Goal: Task Accomplishment & Management: Complete application form

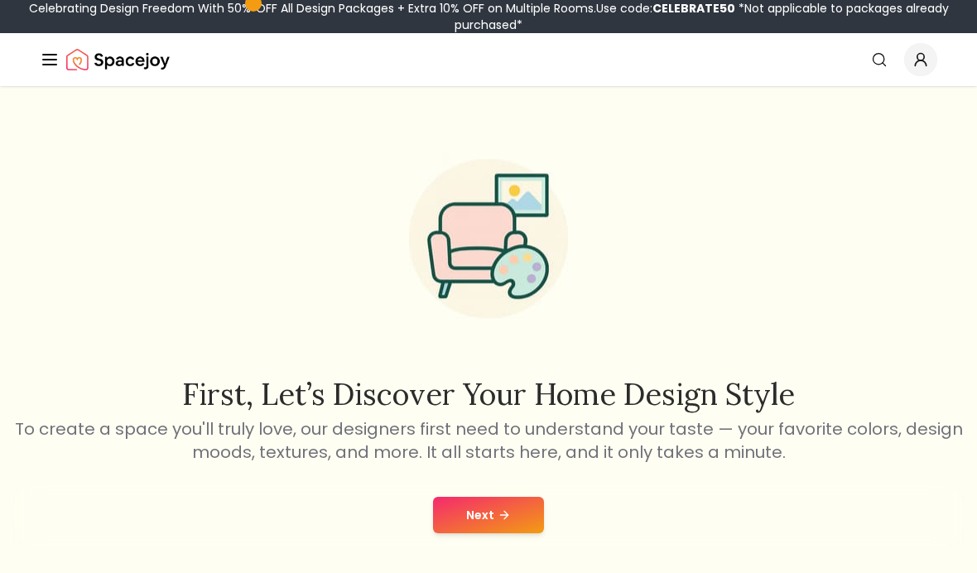
click at [497, 525] on button "Next" at bounding box center [488, 515] width 111 height 36
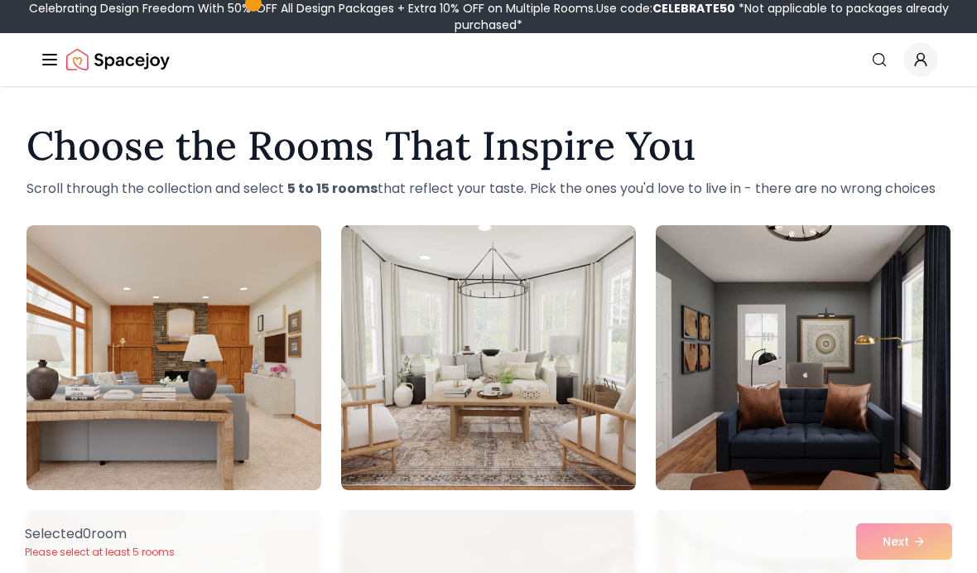
click at [840, 339] on img at bounding box center [803, 358] width 310 height 278
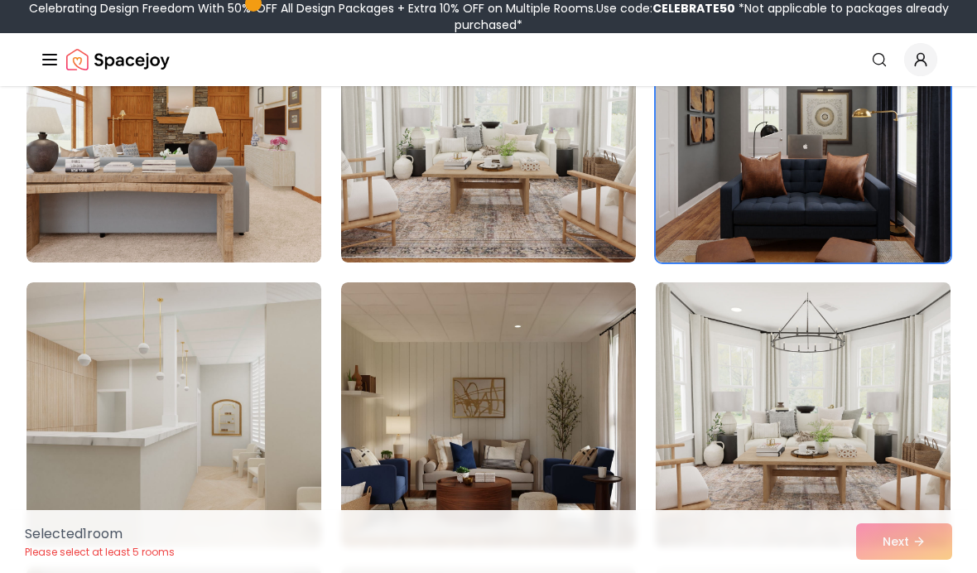
scroll to position [237, 0]
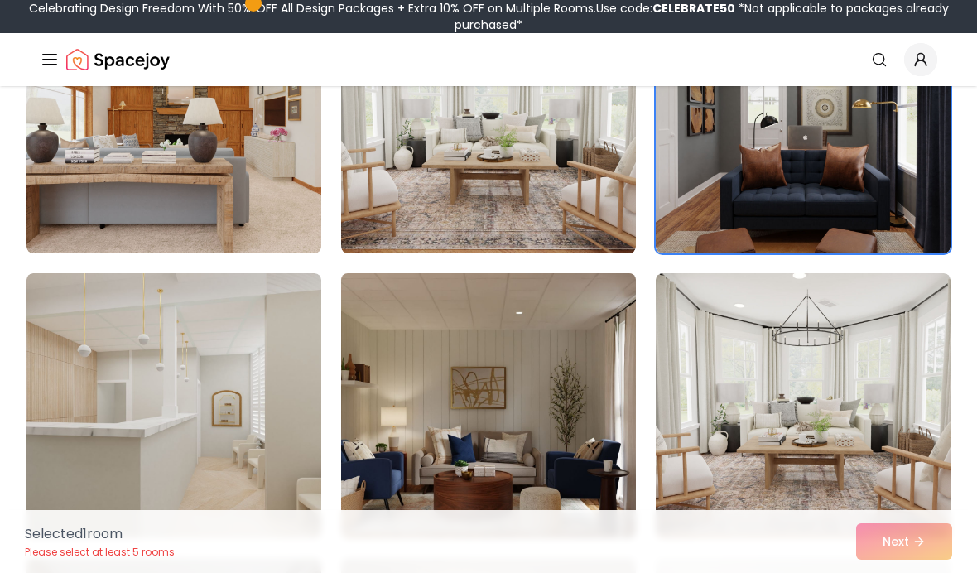
click at [585, 438] on img at bounding box center [489, 406] width 310 height 278
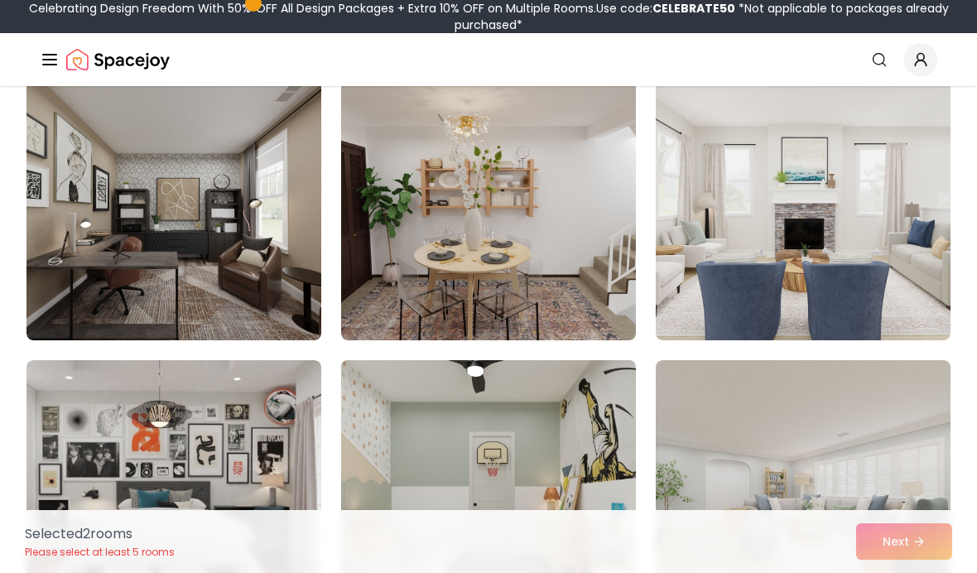
scroll to position [723, 0]
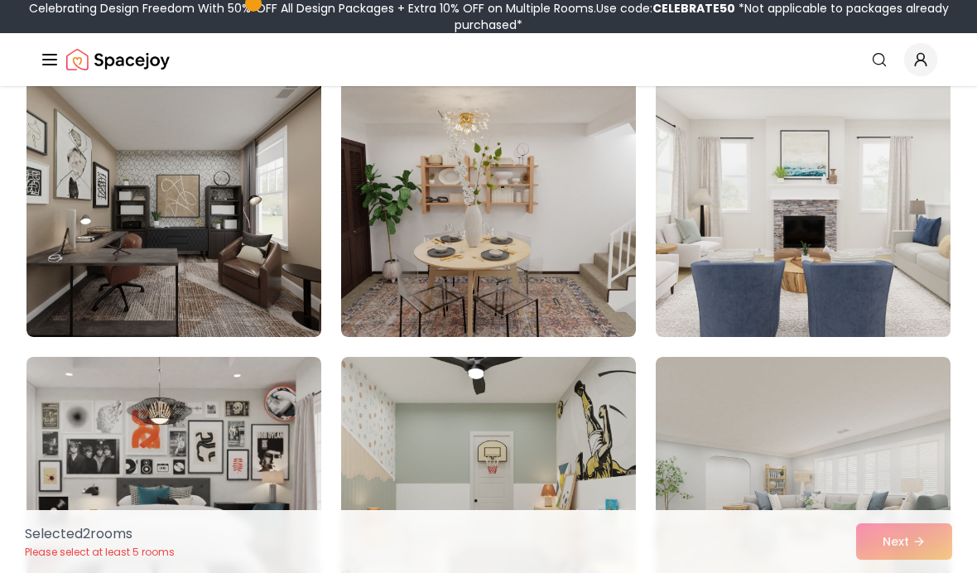
click at [810, 287] on img at bounding box center [803, 204] width 310 height 278
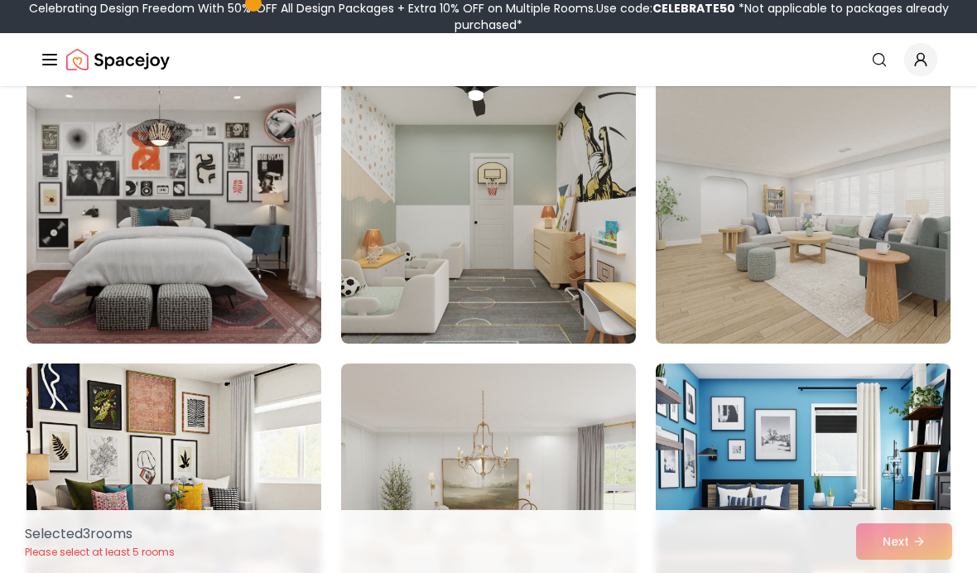
scroll to position [1009, 0]
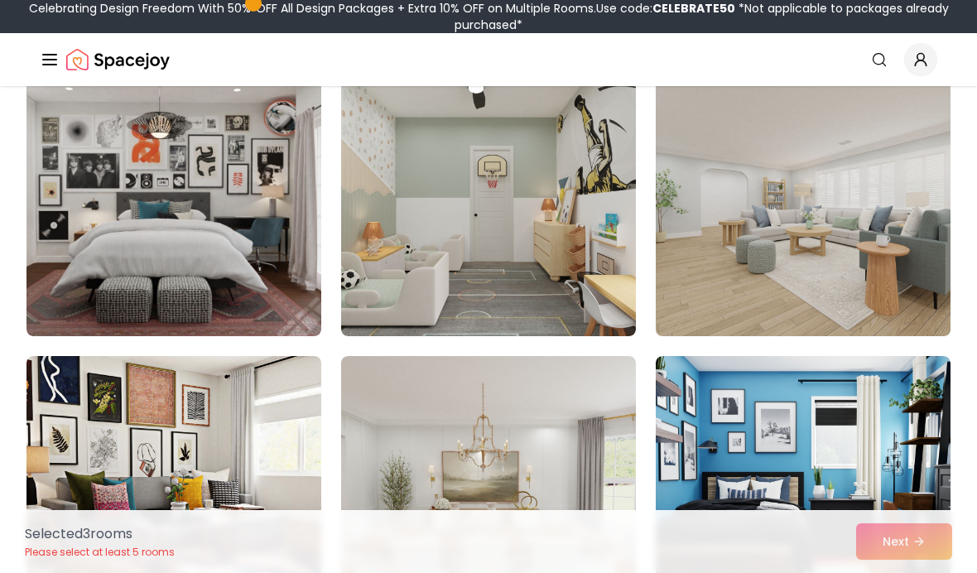
click at [698, 294] on img at bounding box center [803, 204] width 310 height 278
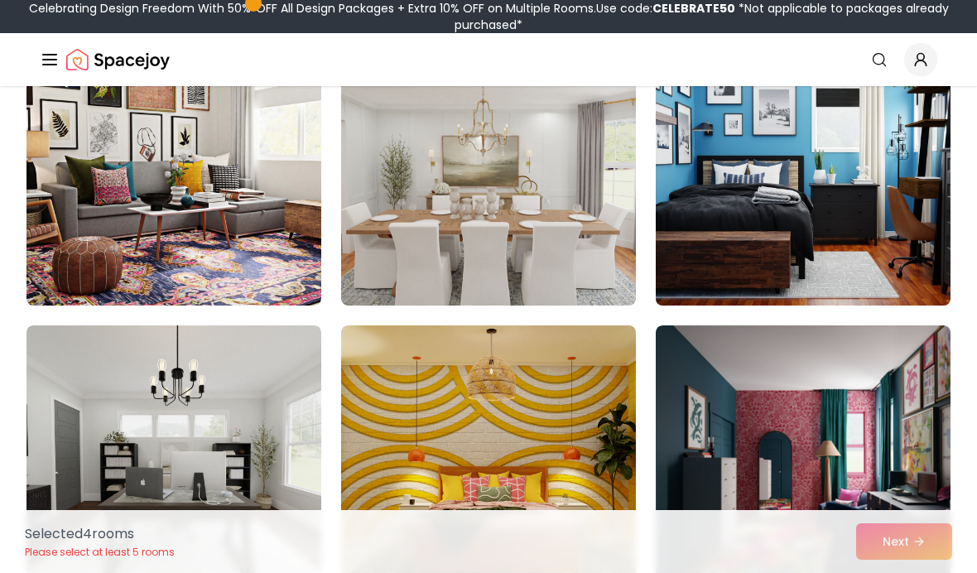
scroll to position [1335, 0]
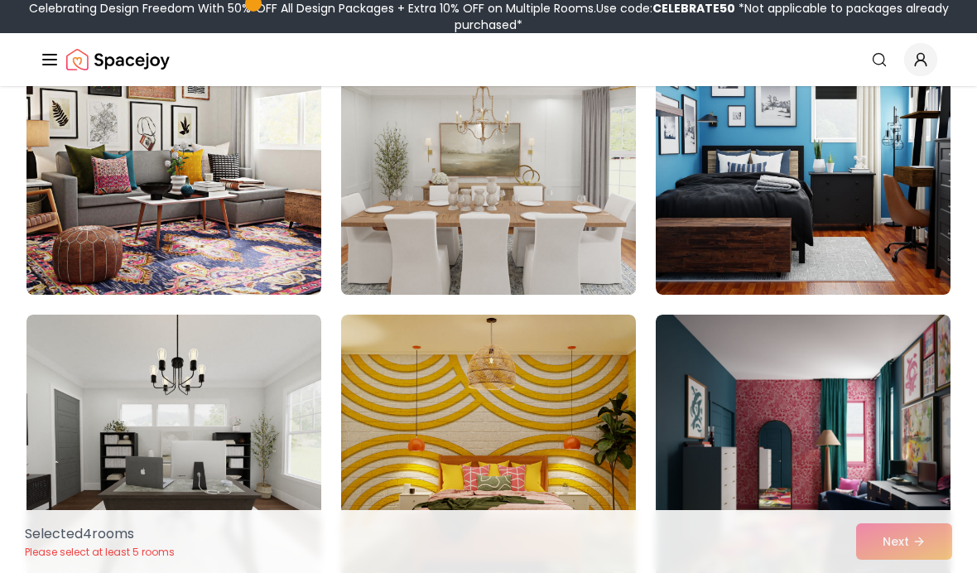
click at [562, 239] on img at bounding box center [489, 162] width 310 height 278
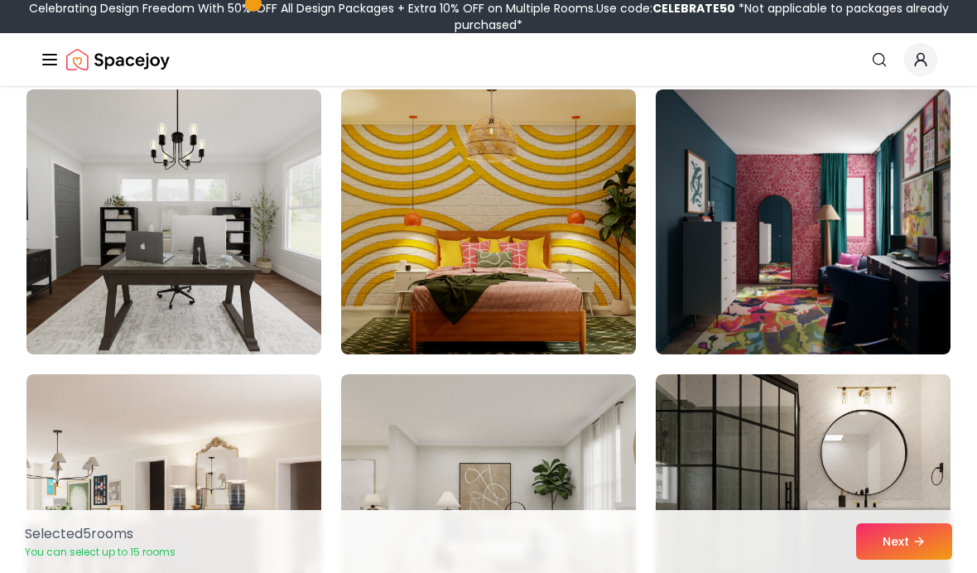
scroll to position [1671, 0]
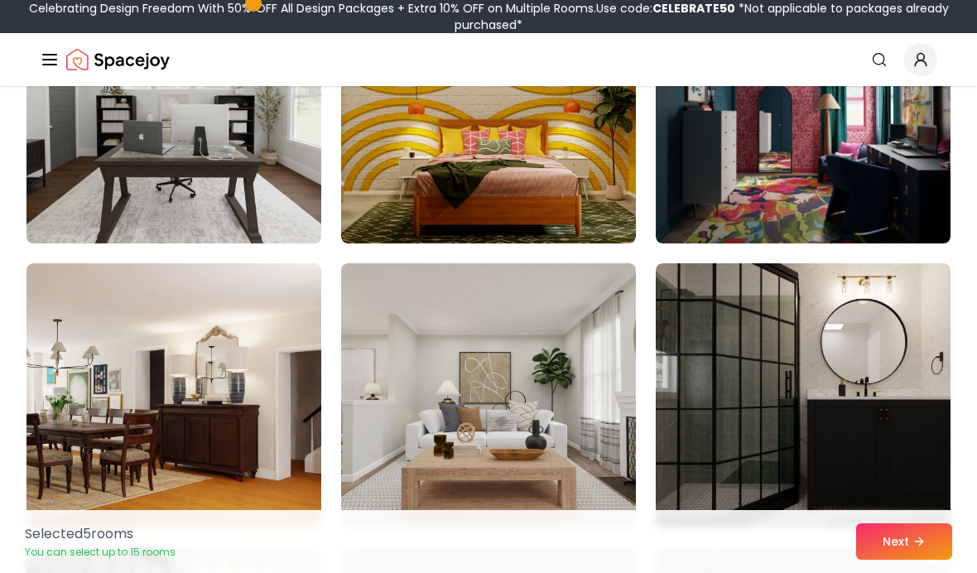
click at [279, 143] on img at bounding box center [174, 111] width 310 height 278
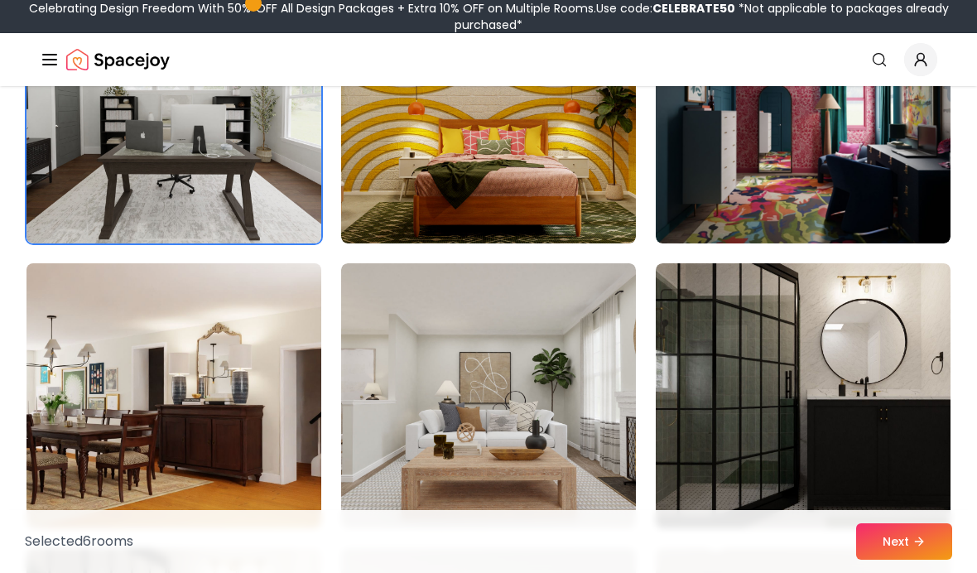
click at [269, 417] on img at bounding box center [174, 396] width 310 height 278
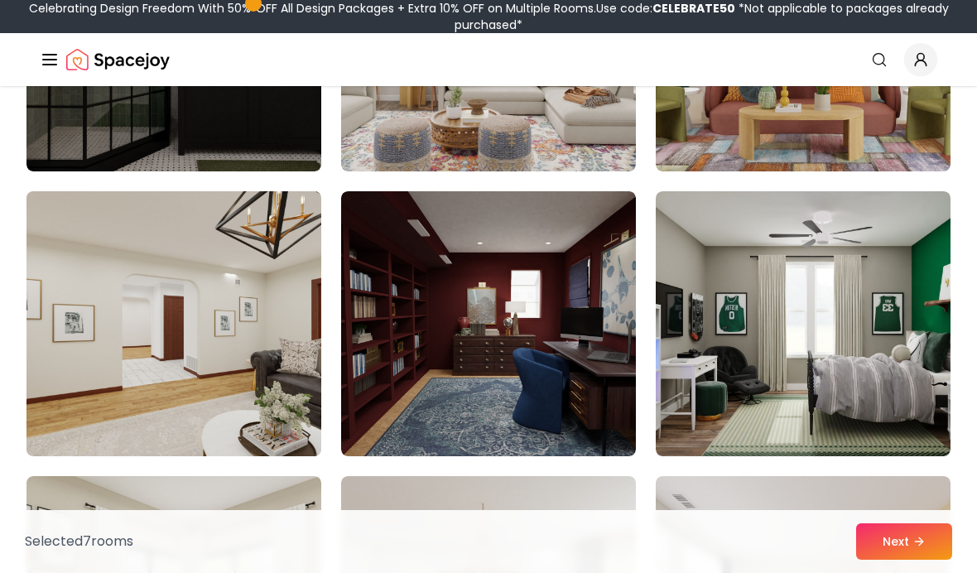
scroll to position [2338, 0]
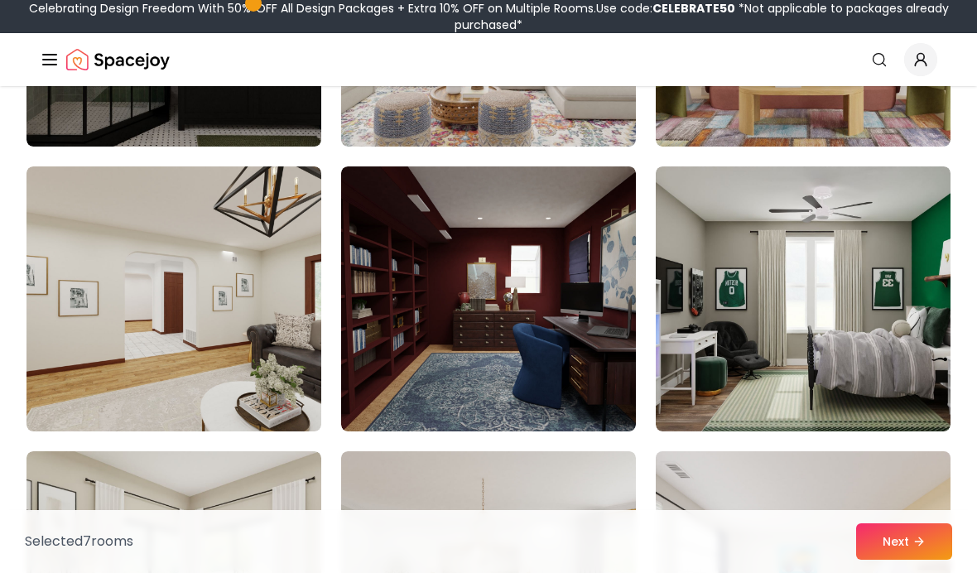
click at [703, 475] on img at bounding box center [803, 584] width 310 height 278
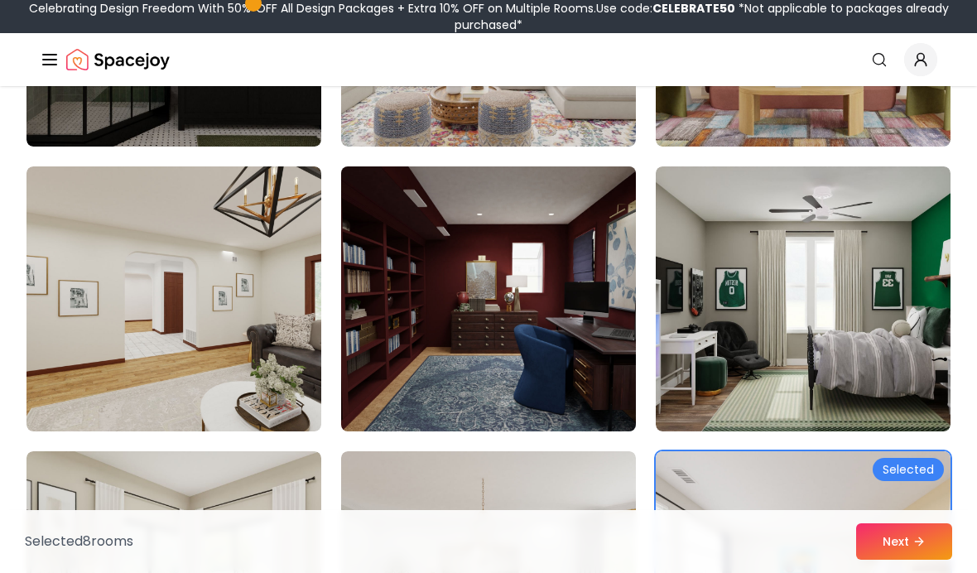
click at [523, 369] on img at bounding box center [489, 299] width 310 height 278
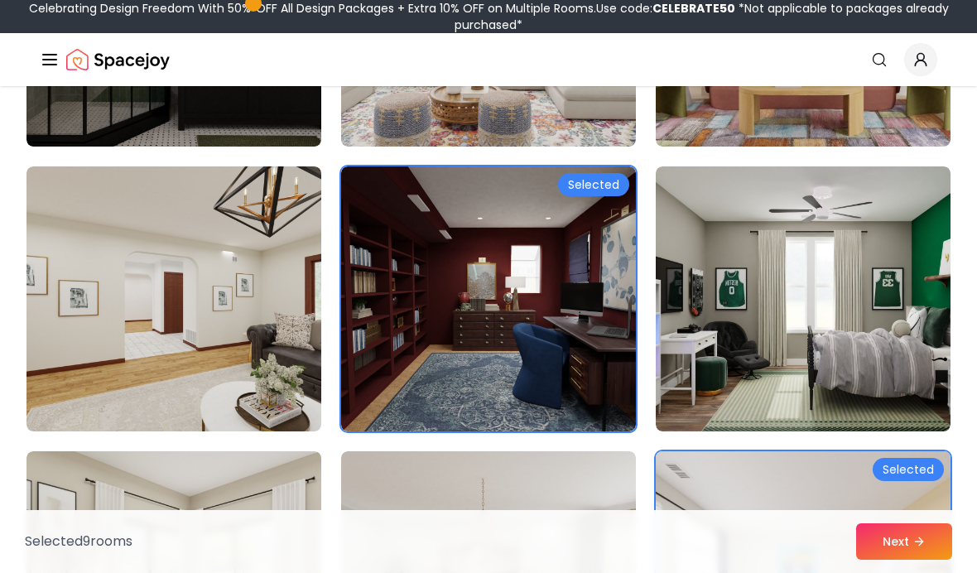
click at [751, 504] on img at bounding box center [803, 584] width 310 height 278
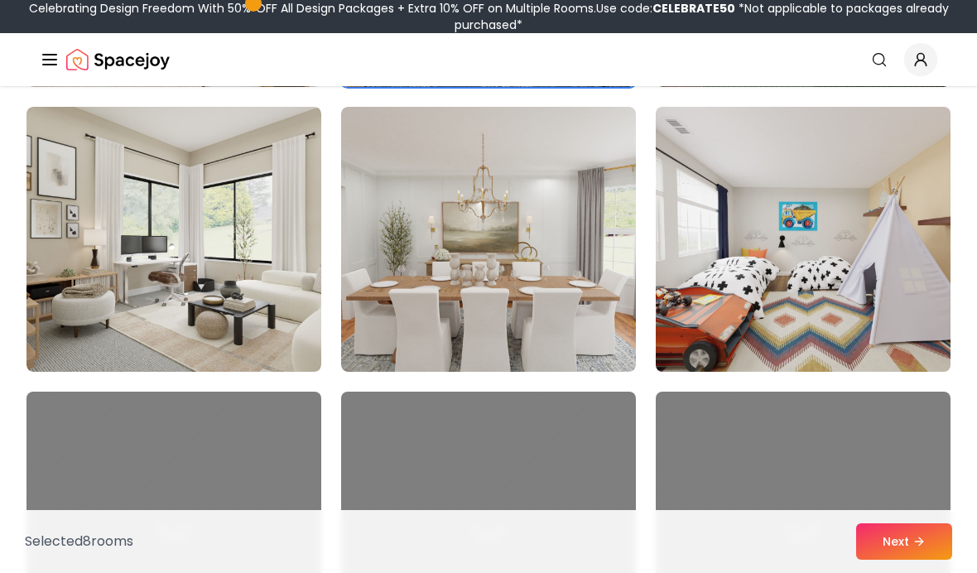
scroll to position [2682, 0]
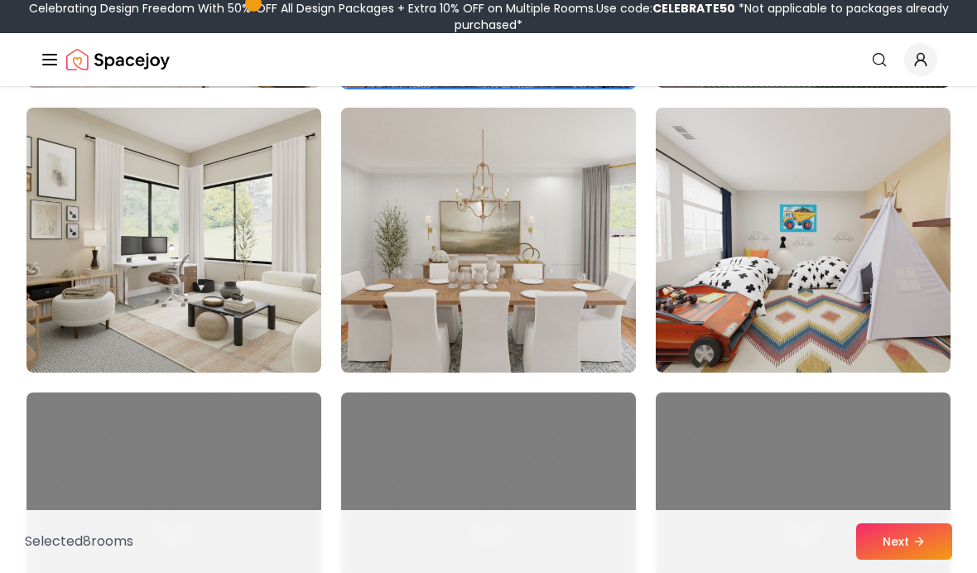
click at [513, 343] on img at bounding box center [489, 240] width 310 height 278
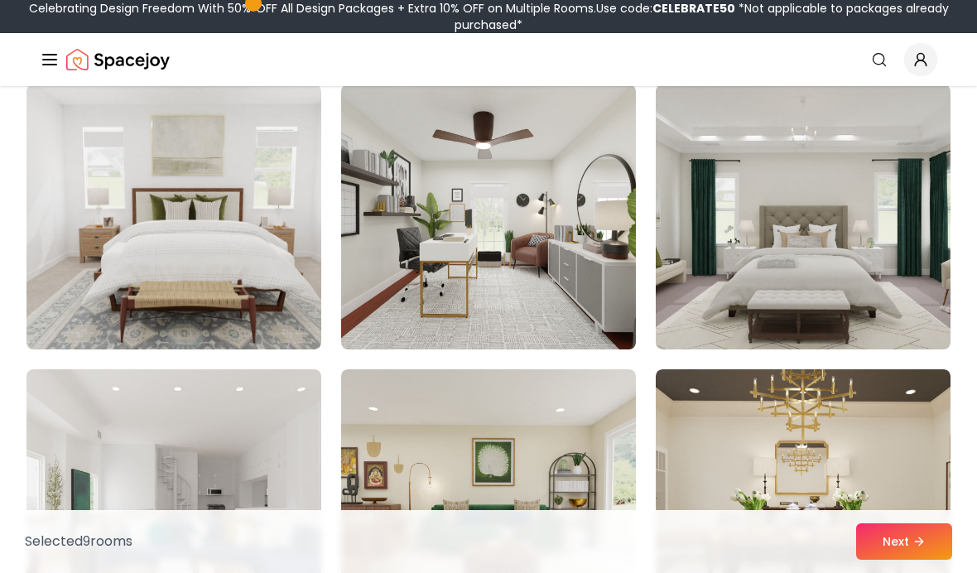
scroll to position [2993, 0]
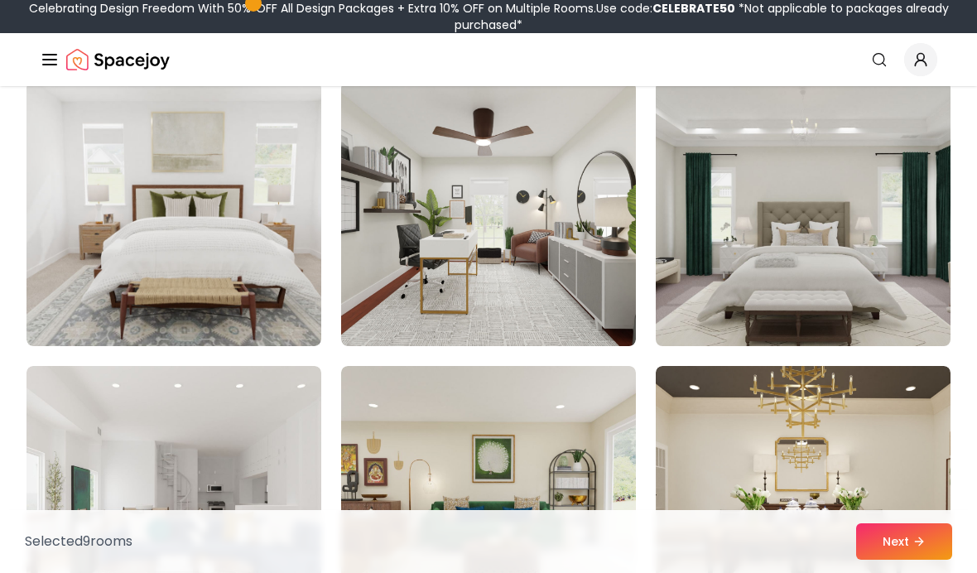
click at [844, 276] on img at bounding box center [803, 214] width 310 height 278
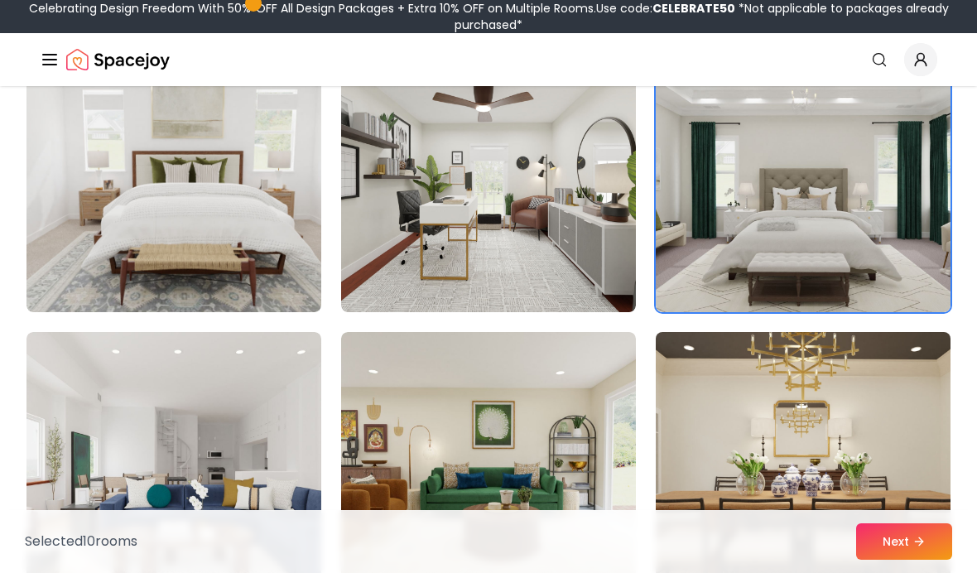
click at [745, 431] on img at bounding box center [803, 464] width 310 height 278
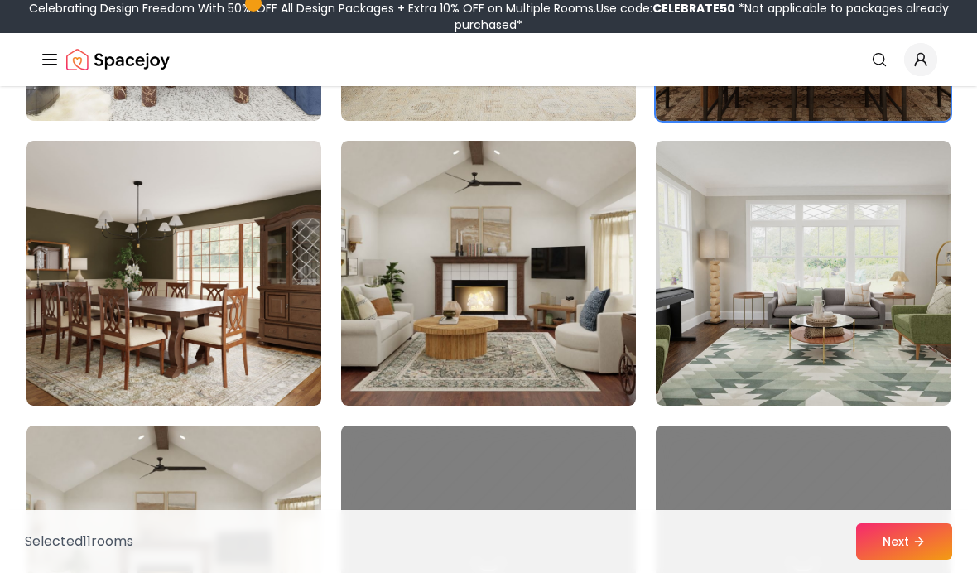
scroll to position [3519, 0]
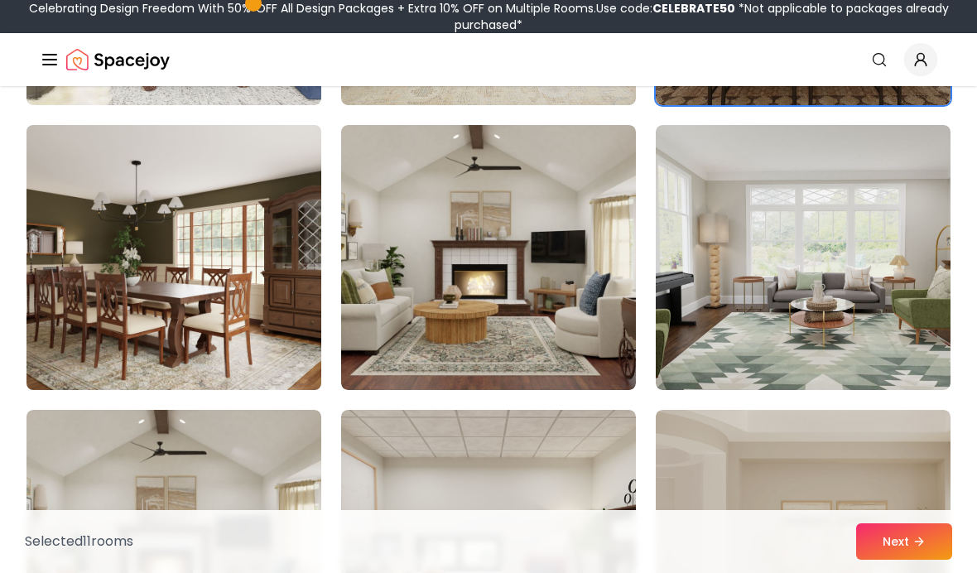
click at [67, 343] on img at bounding box center [174, 257] width 310 height 278
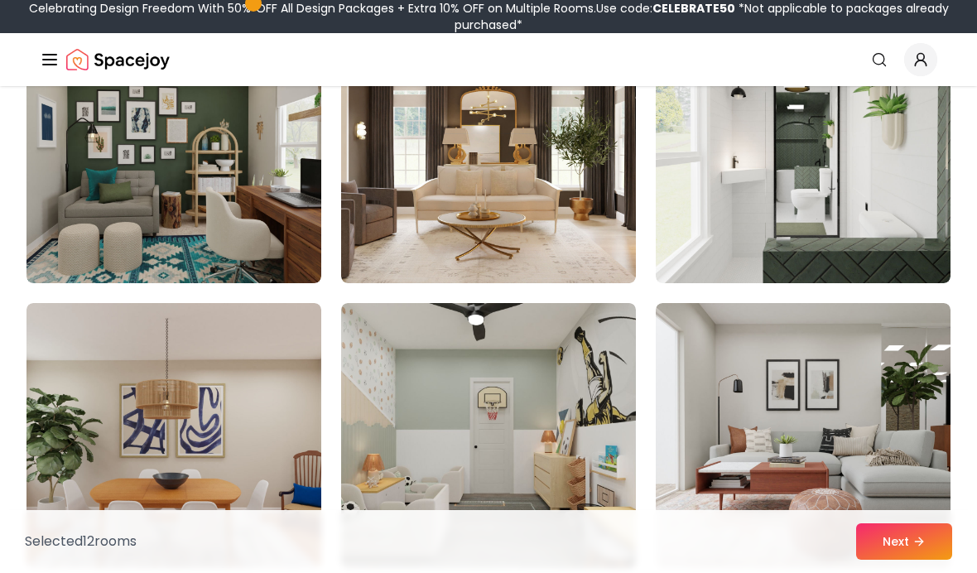
scroll to position [4195, 0]
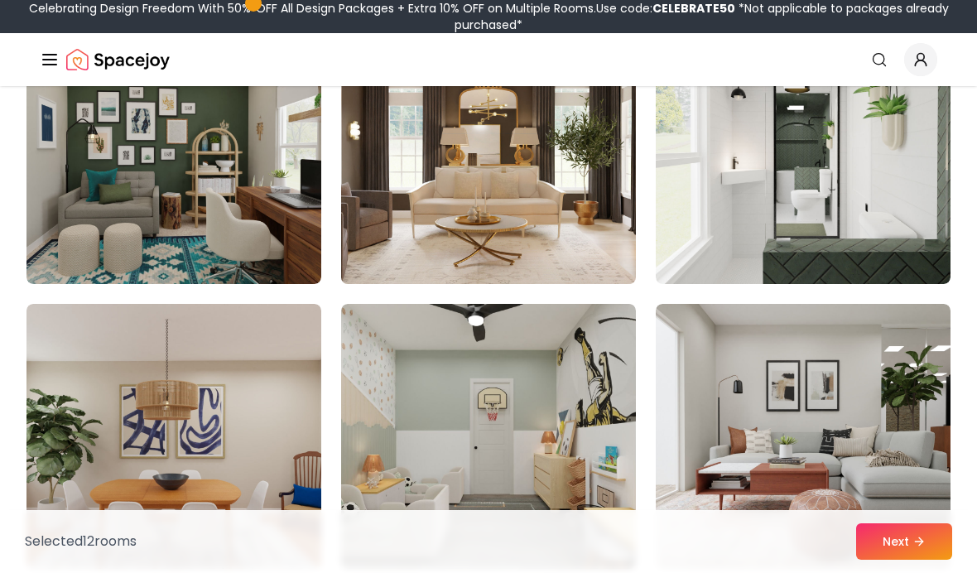
click at [500, 255] on img at bounding box center [489, 151] width 310 height 278
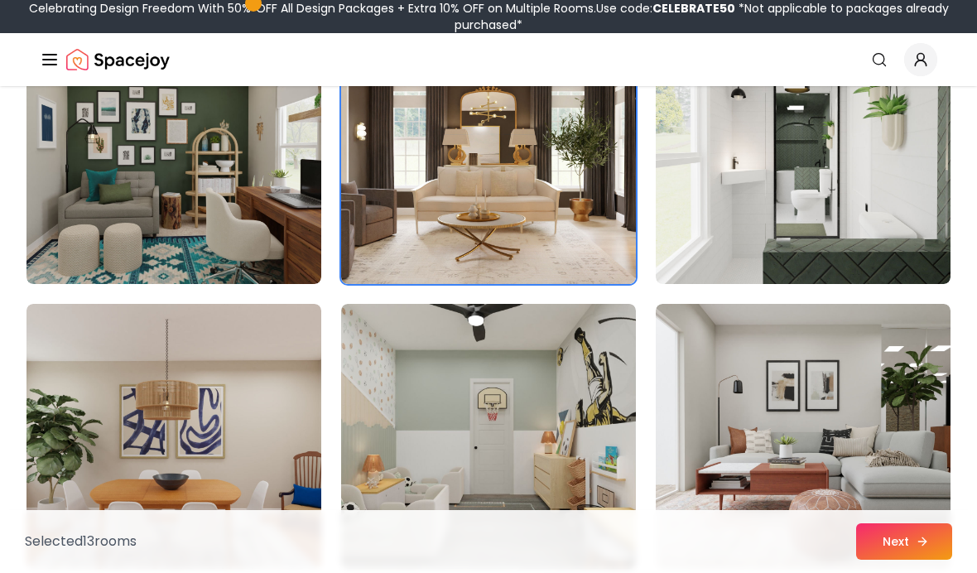
click at [892, 560] on button "Next" at bounding box center [904, 541] width 96 height 36
